Goal: Information Seeking & Learning: Learn about a topic

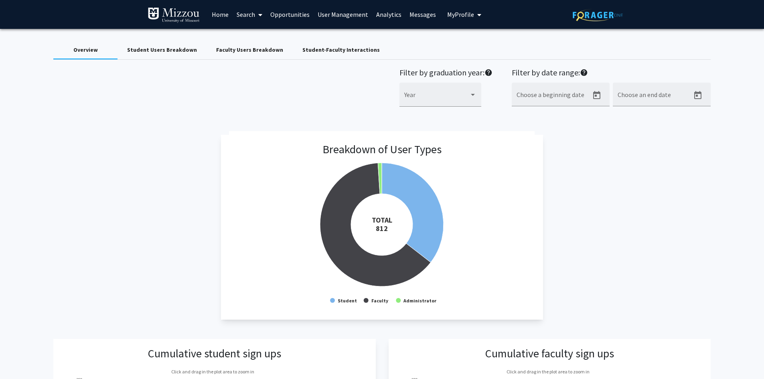
click at [172, 50] on div "Student Users Breakdown" at bounding box center [162, 50] width 70 height 8
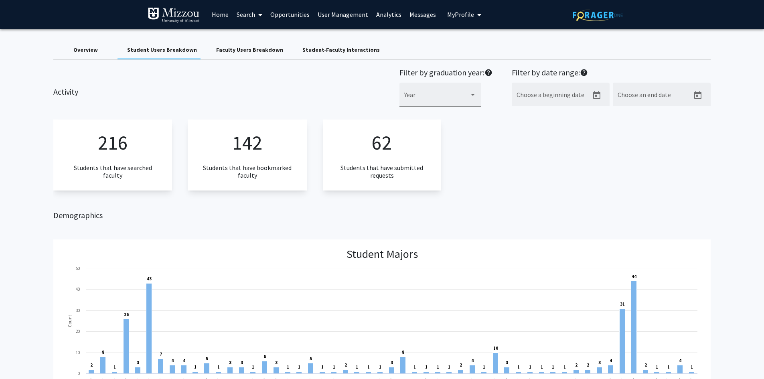
click at [457, 13] on span "My Profile" at bounding box center [460, 14] width 27 height 8
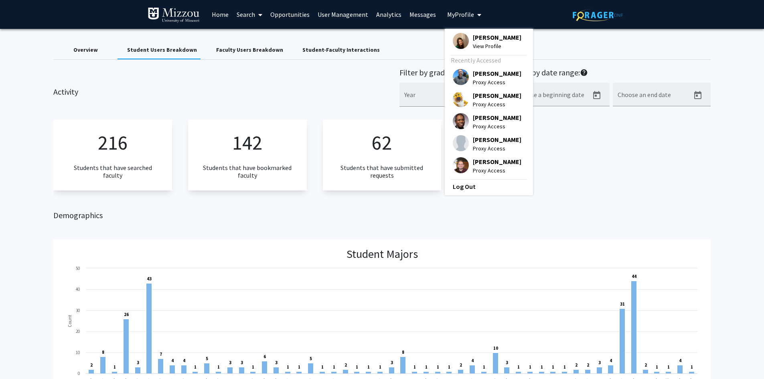
click at [473, 95] on span "[PERSON_NAME]" at bounding box center [497, 95] width 49 height 9
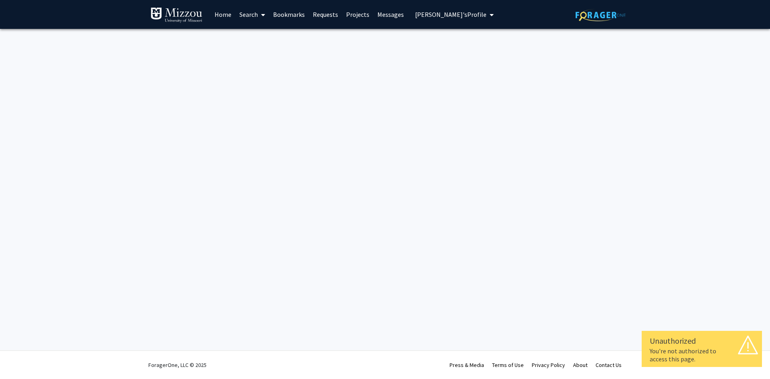
click at [459, 14] on span "Truman Tiger's Profile" at bounding box center [450, 14] width 71 height 8
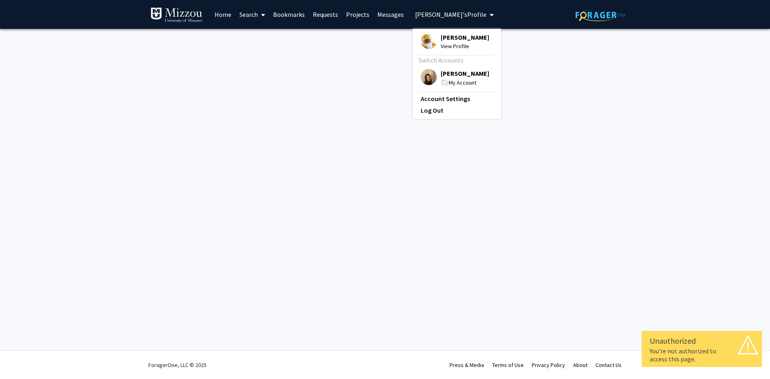
click at [451, 38] on span "[PERSON_NAME]" at bounding box center [465, 37] width 49 height 9
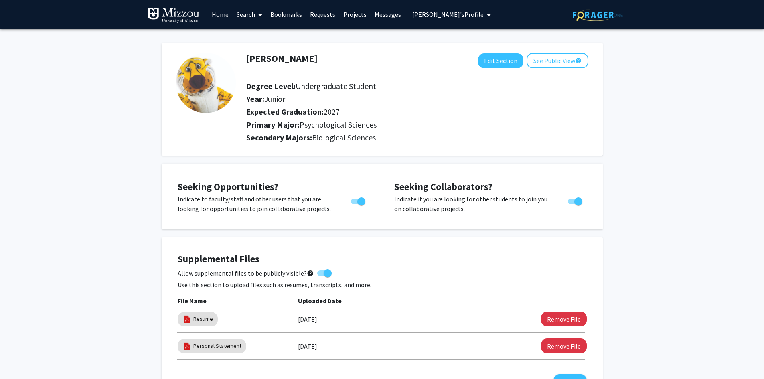
click at [297, 15] on link "Bookmarks" at bounding box center [286, 14] width 40 height 28
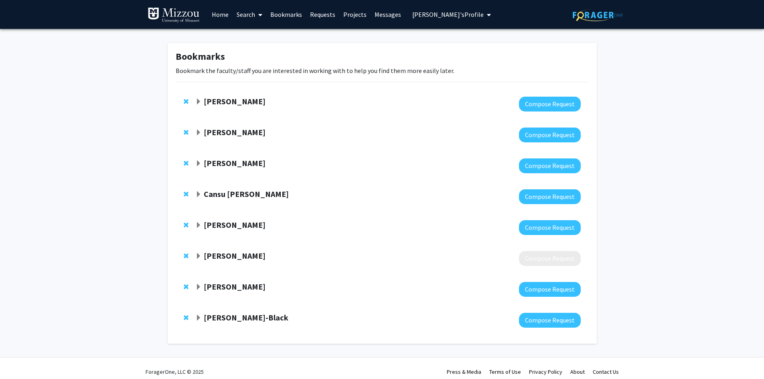
click at [185, 101] on span "Remove Peter Cornish from bookmarks" at bounding box center [186, 101] width 5 height 6
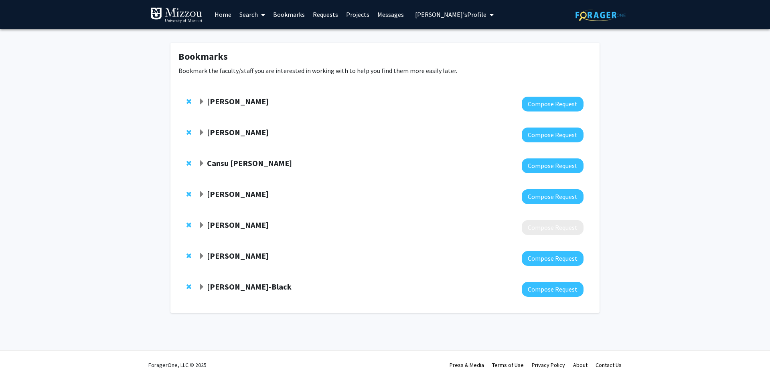
click at [188, 101] on span "Remove Allison Pease from bookmarks" at bounding box center [188, 101] width 5 height 6
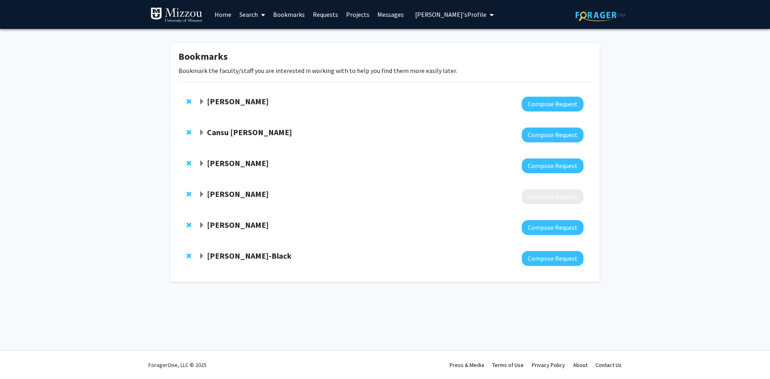
click at [188, 101] on span "Remove Allison Anbari from bookmarks" at bounding box center [188, 101] width 5 height 6
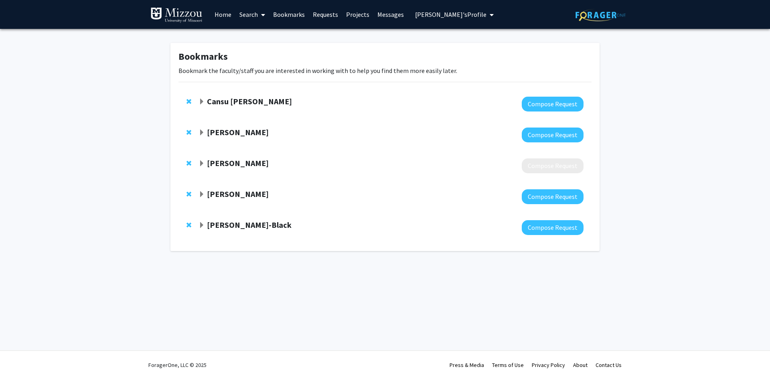
click at [188, 101] on span "Remove Cansu Agca from bookmarks" at bounding box center [188, 101] width 5 height 6
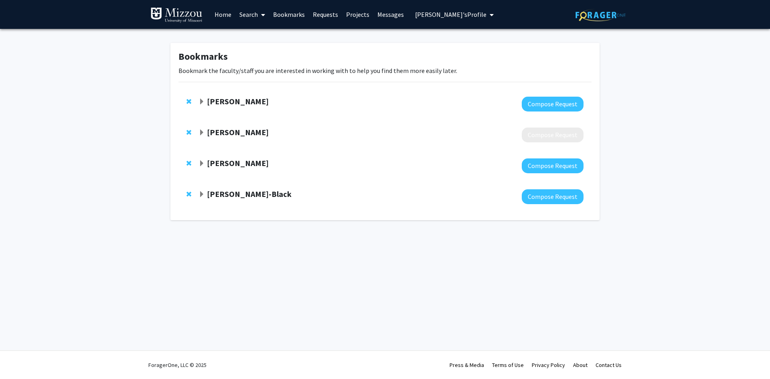
click at [188, 101] on span "Remove Sarah Humfeld from bookmarks" at bounding box center [188, 101] width 5 height 6
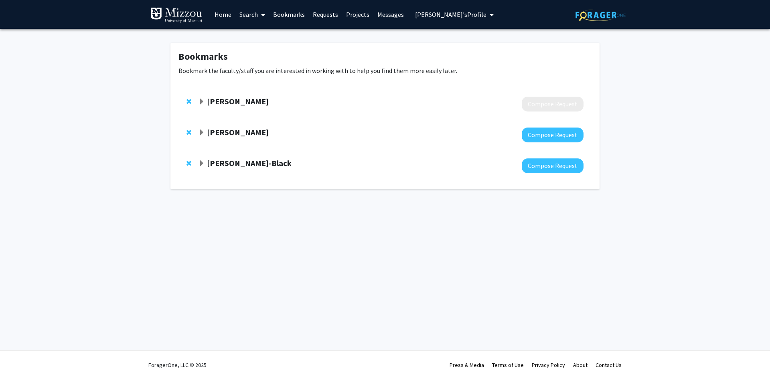
click at [188, 101] on span "Remove Amber Smith from bookmarks" at bounding box center [188, 101] width 5 height 6
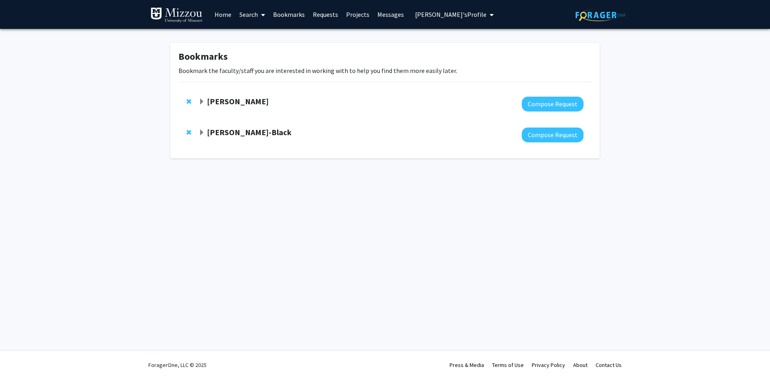
click at [188, 101] on span "Remove Chau Tong from bookmarks" at bounding box center [188, 101] width 5 height 6
click at [188, 102] on span "Remove Kerri McBee-Black from bookmarks" at bounding box center [188, 101] width 5 height 6
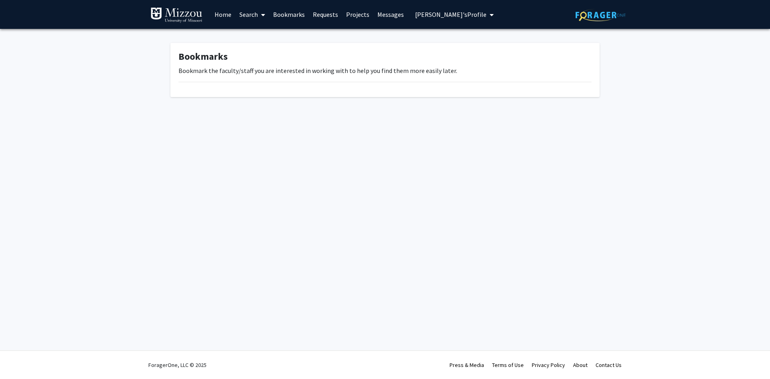
click at [435, 14] on span "Truman Tiger's Profile" at bounding box center [450, 14] width 71 height 8
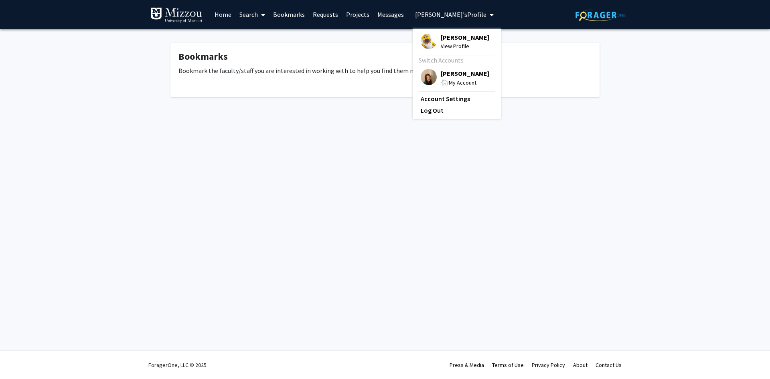
click at [444, 71] on span "[PERSON_NAME]" at bounding box center [465, 73] width 49 height 9
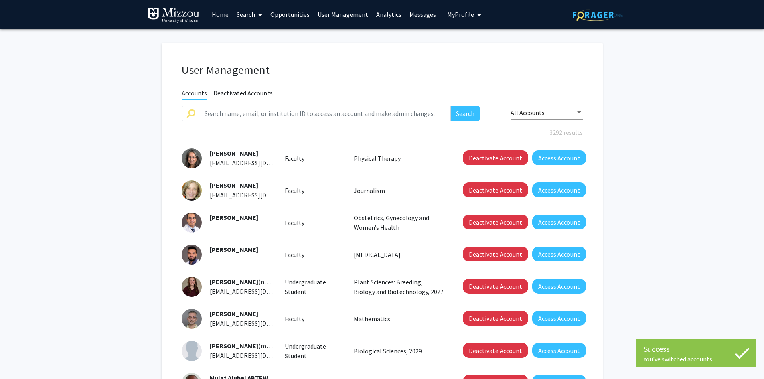
click at [379, 16] on link "Analytics" at bounding box center [388, 14] width 33 height 28
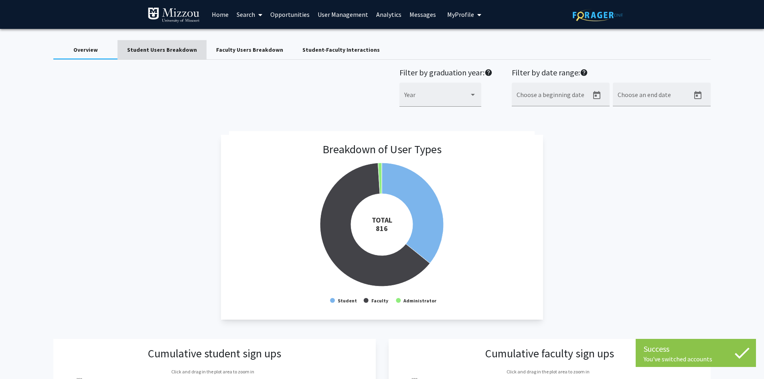
click at [175, 49] on div "Student Users Breakdown" at bounding box center [162, 50] width 70 height 8
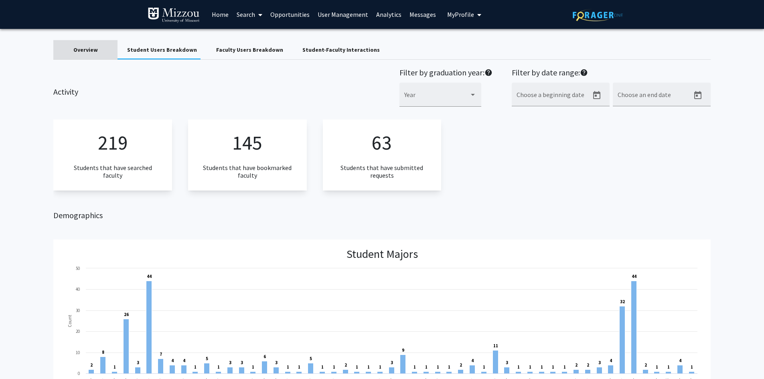
click at [94, 50] on div "Overview" at bounding box center [85, 50] width 24 height 8
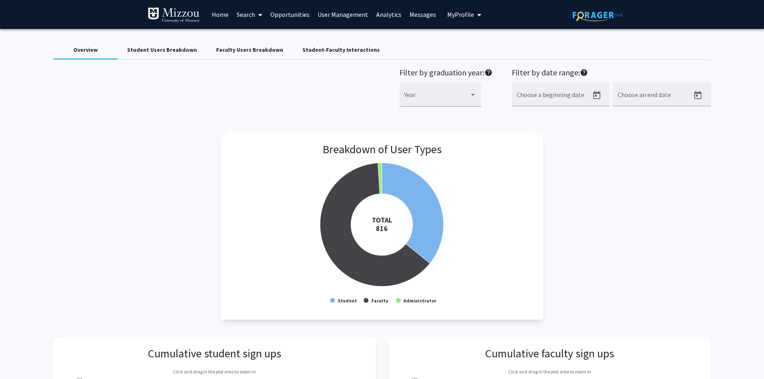
click at [187, 49] on div "Student Users Breakdown" at bounding box center [162, 50] width 70 height 8
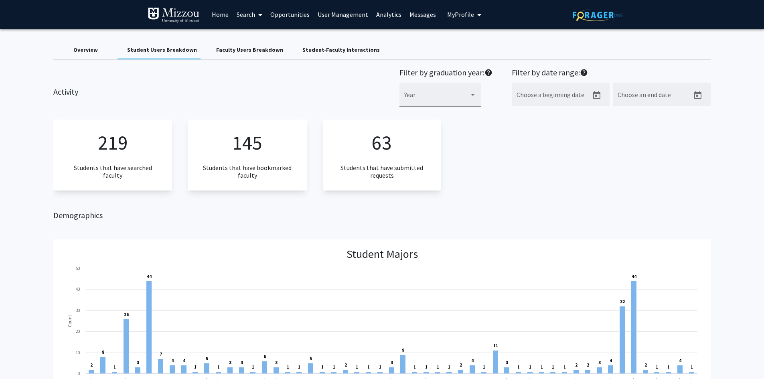
click at [91, 51] on div "Overview" at bounding box center [85, 50] width 24 height 8
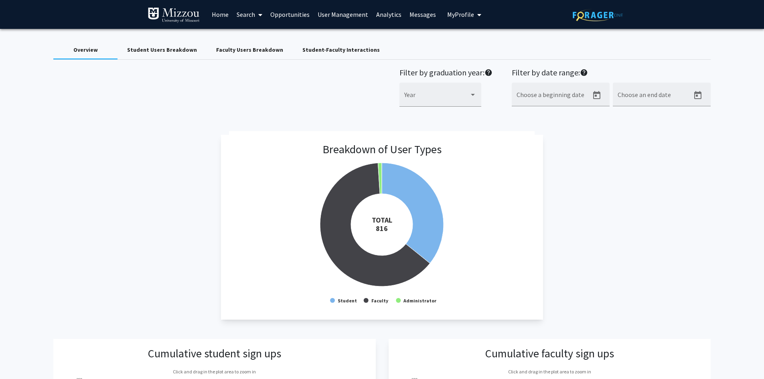
click at [134, 51] on div "Student Users Breakdown" at bounding box center [162, 50] width 70 height 8
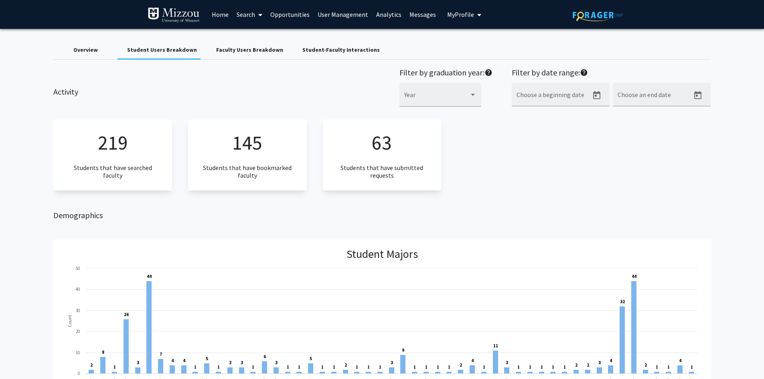
click at [635, 135] on div "219 Students that have searched faculty 145 Students that have bookmarked facul…" at bounding box center [381, 154] width 657 height 71
click at [595, 94] on icon "Open calendar" at bounding box center [596, 95] width 7 height 8
click at [631, 97] on div at bounding box center [382, 189] width 764 height 379
click at [635, 96] on input "Choose an end date" at bounding box center [653, 97] width 72 height 7
click at [698, 95] on icon "Open calendar" at bounding box center [698, 96] width 10 height 10
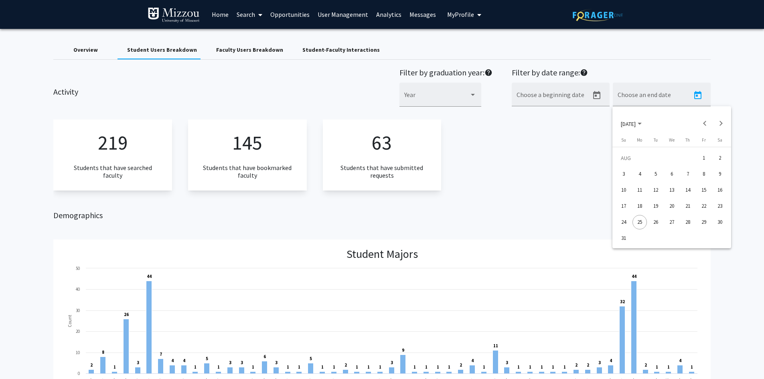
click at [674, 205] on div "20" at bounding box center [671, 206] width 14 height 14
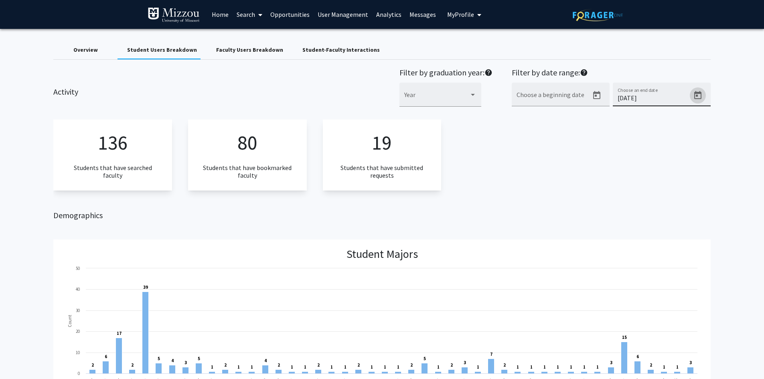
click at [696, 96] on icon "Open calendar" at bounding box center [697, 95] width 7 height 8
click at [687, 206] on div "21" at bounding box center [687, 206] width 14 height 14
click at [698, 93] on icon "Open calendar" at bounding box center [697, 95] width 7 height 8
click at [702, 205] on div "22" at bounding box center [703, 206] width 14 height 14
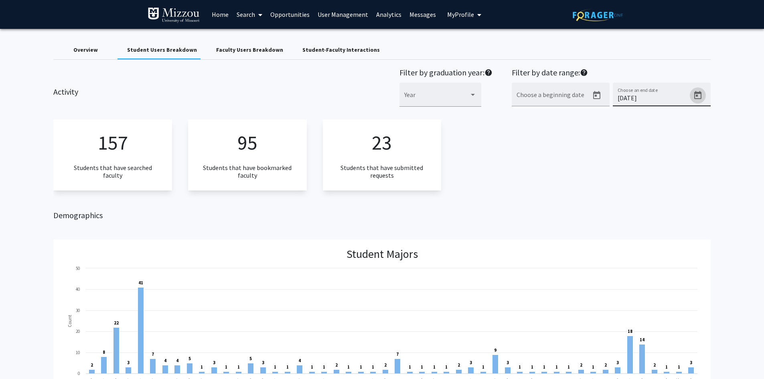
click at [695, 98] on icon "Open calendar" at bounding box center [698, 96] width 10 height 10
click at [702, 204] on div "22" at bounding box center [703, 206] width 14 height 14
click at [696, 96] on icon "Open calendar" at bounding box center [697, 95] width 7 height 8
click at [703, 207] on div "22" at bounding box center [703, 206] width 14 height 14
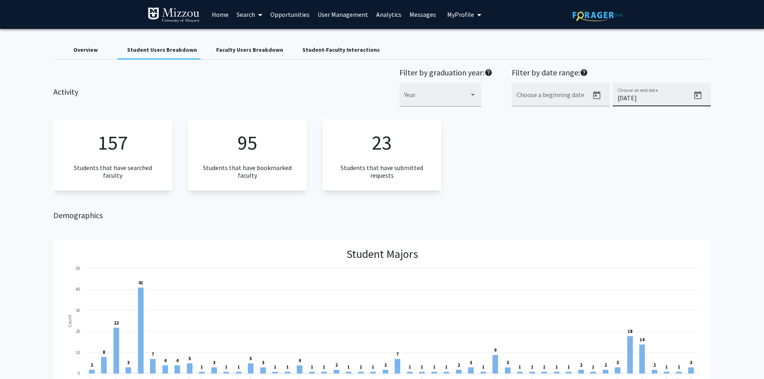
click at [698, 94] on icon "Open calendar" at bounding box center [698, 96] width 10 height 10
click at [685, 207] on div "21" at bounding box center [687, 206] width 14 height 14
type input "8/22/2025"
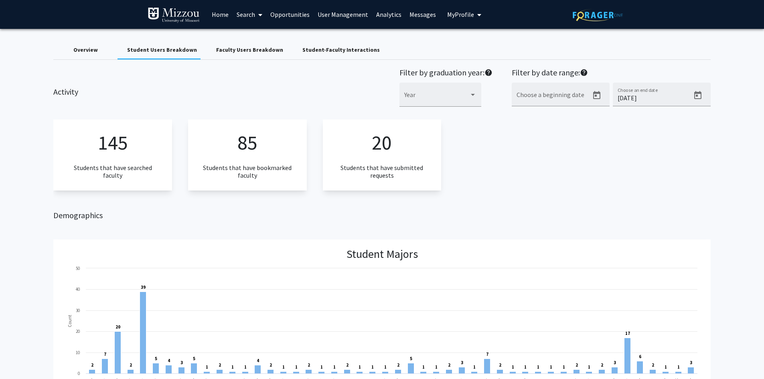
click at [88, 50] on div "Overview" at bounding box center [85, 50] width 24 height 8
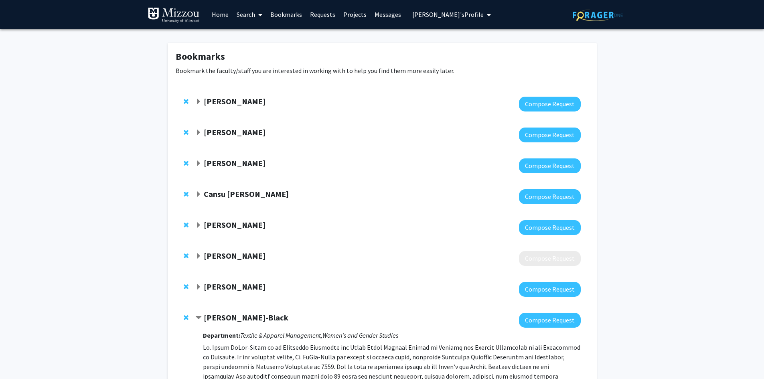
scroll to position [423, 0]
